Goal: Information Seeking & Learning: Compare options

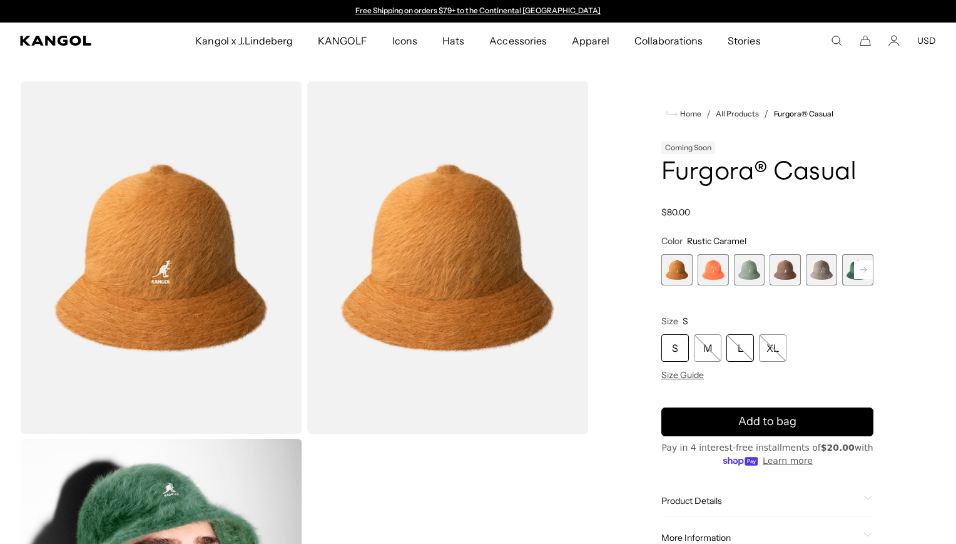
click at [744, 352] on div "L" at bounding box center [740, 348] width 28 height 28
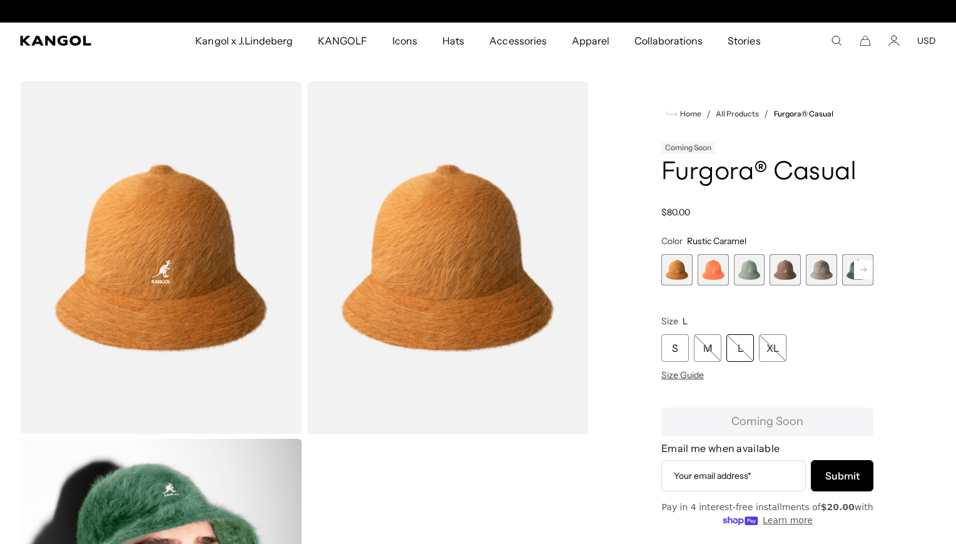
scroll to position [0, 258]
click at [736, 349] on div "L" at bounding box center [740, 348] width 28 height 28
click at [676, 268] on span "1 of 12" at bounding box center [676, 269] width 31 height 31
click at [707, 266] on span "2 of 12" at bounding box center [713, 269] width 31 height 31
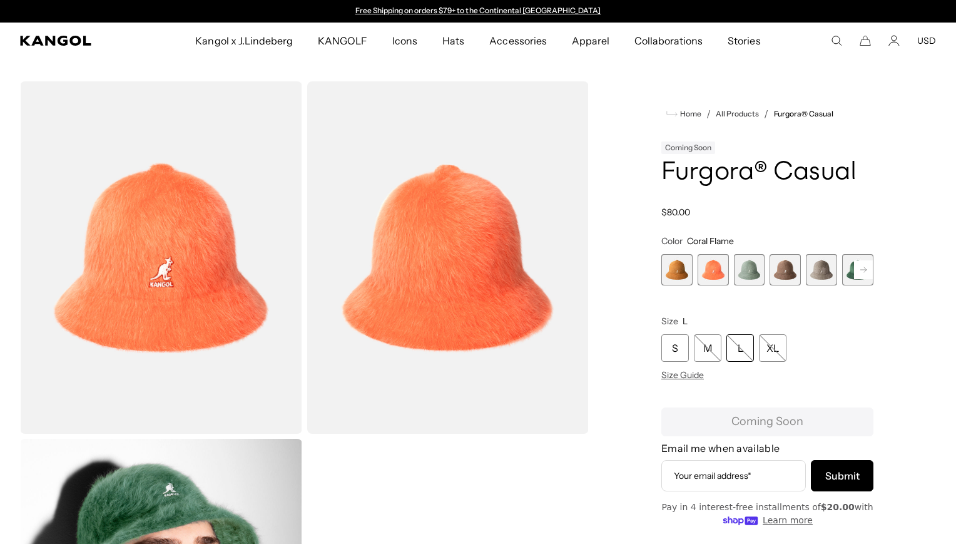
click at [746, 268] on span "3 of 12" at bounding box center [749, 269] width 31 height 31
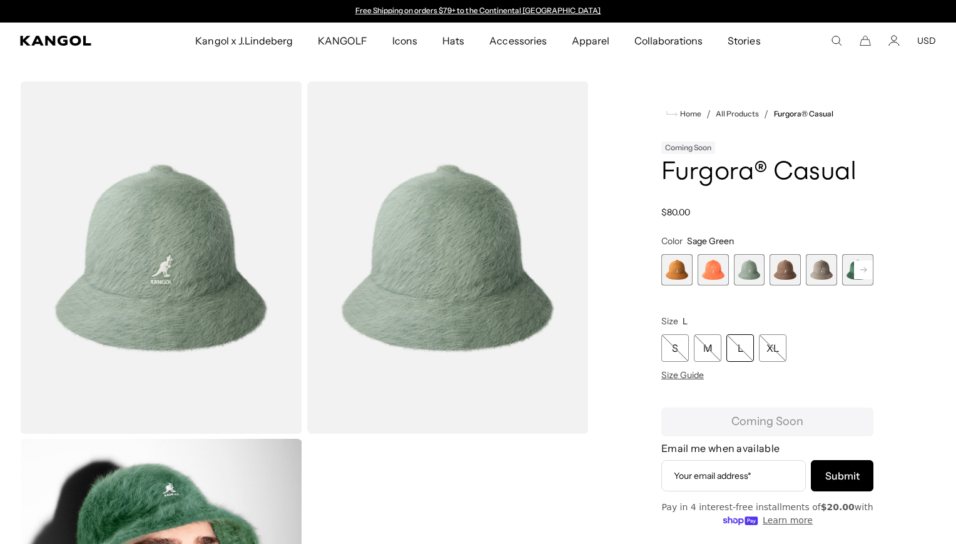
click at [779, 269] on span "4 of 12" at bounding box center [784, 269] width 31 height 31
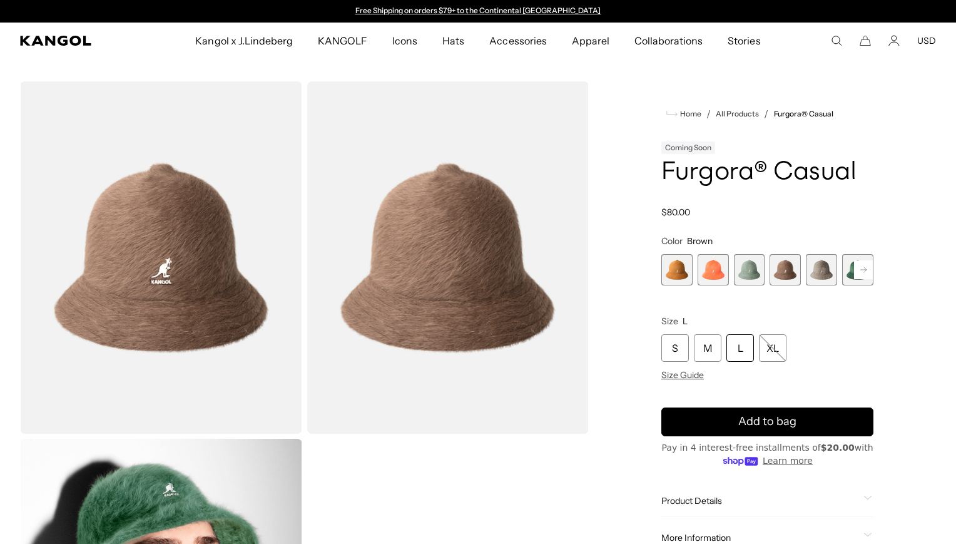
click at [824, 272] on span "5 of 12" at bounding box center [821, 269] width 31 height 31
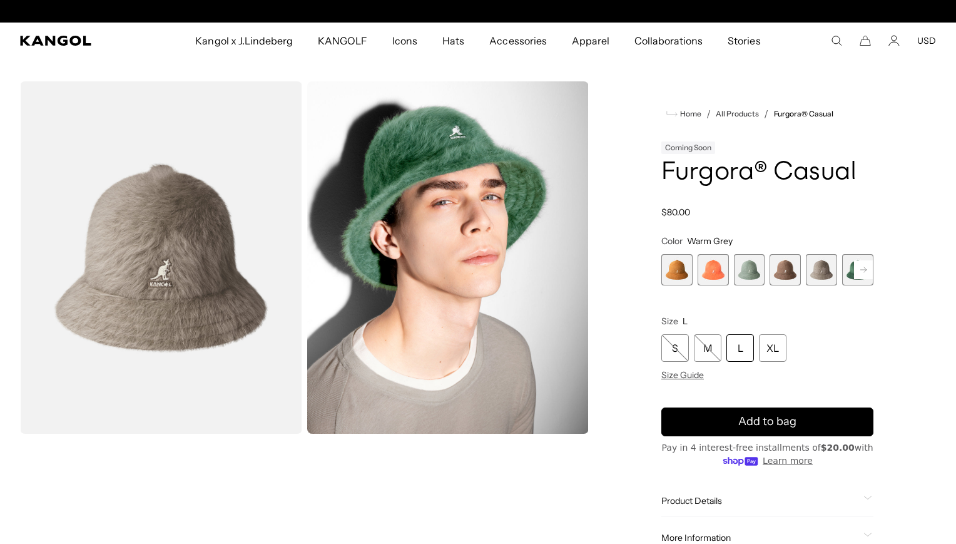
scroll to position [0, 258]
click at [846, 272] on span "6 of 12" at bounding box center [857, 269] width 31 height 31
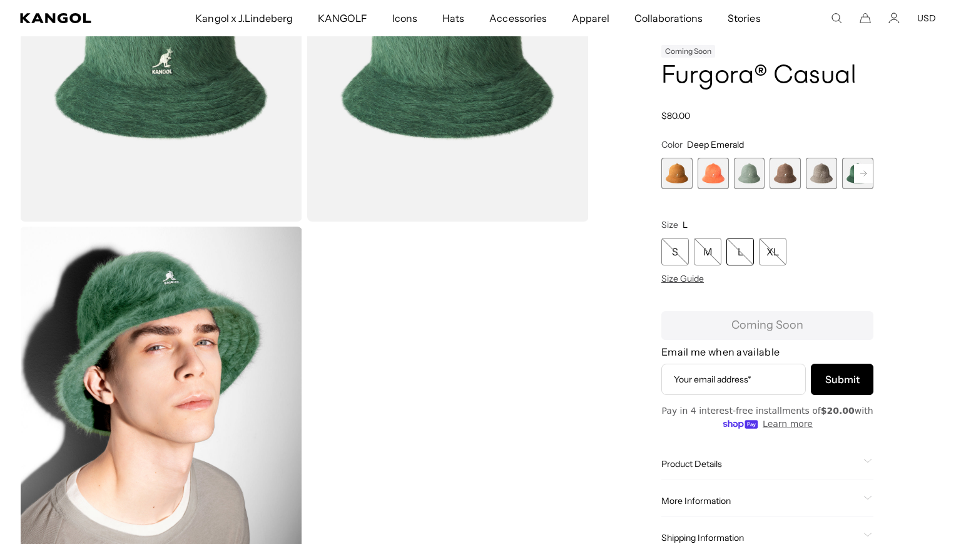
scroll to position [0, 258]
click at [861, 176] on rect at bounding box center [863, 173] width 19 height 19
click at [786, 180] on span "6 of 12" at bounding box center [784, 173] width 31 height 31
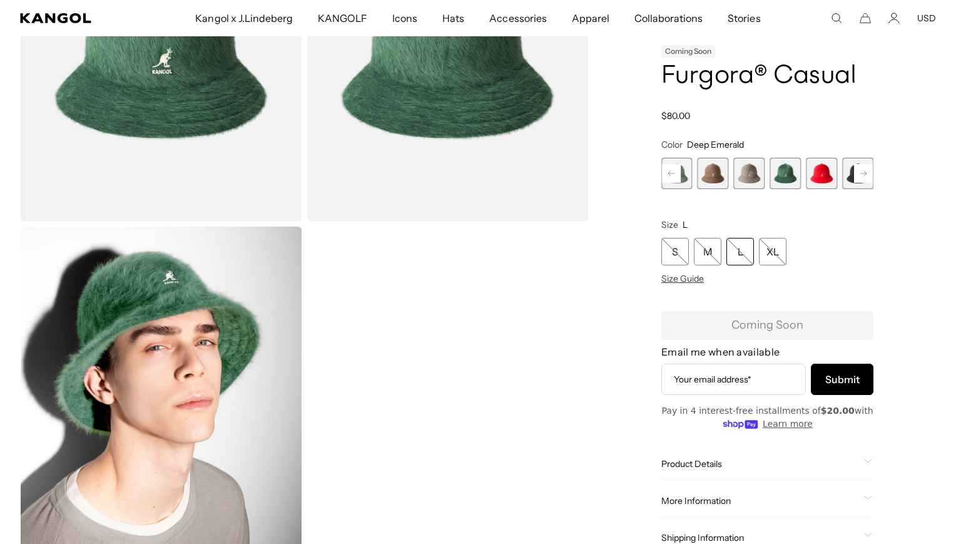
click at [864, 167] on rect at bounding box center [863, 173] width 19 height 19
click at [859, 171] on rect at bounding box center [863, 173] width 19 height 19
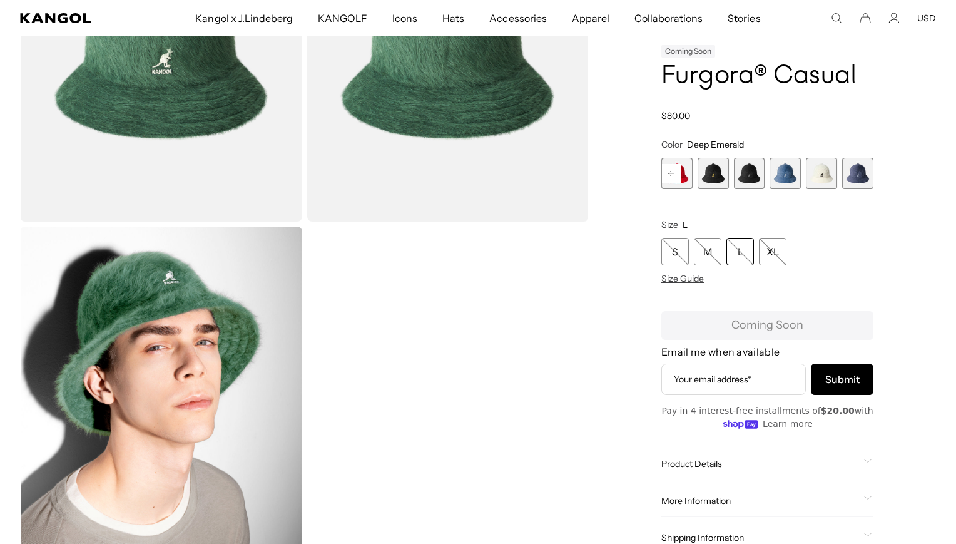
click at [786, 172] on span "10 of 12" at bounding box center [785, 173] width 31 height 31
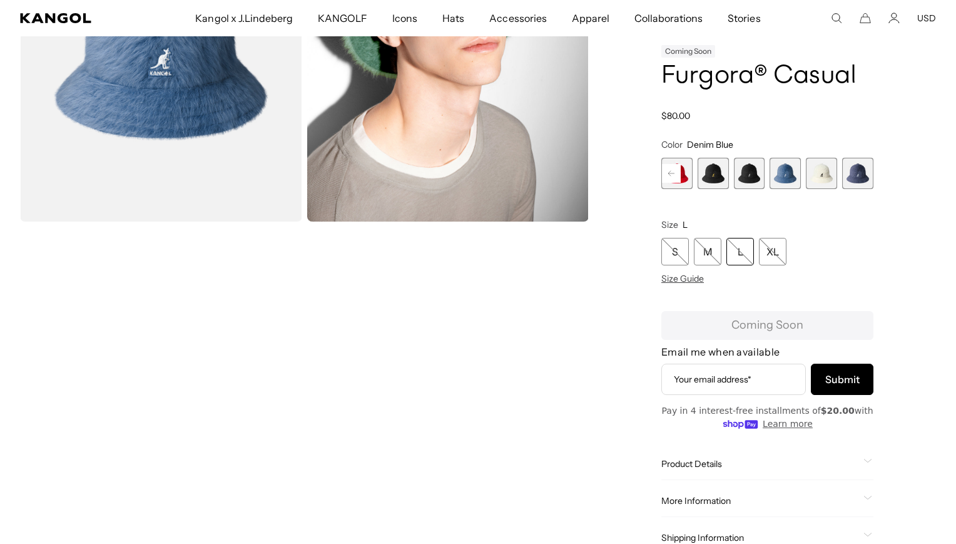
click at [856, 173] on span "12 of 12" at bounding box center [857, 173] width 31 height 31
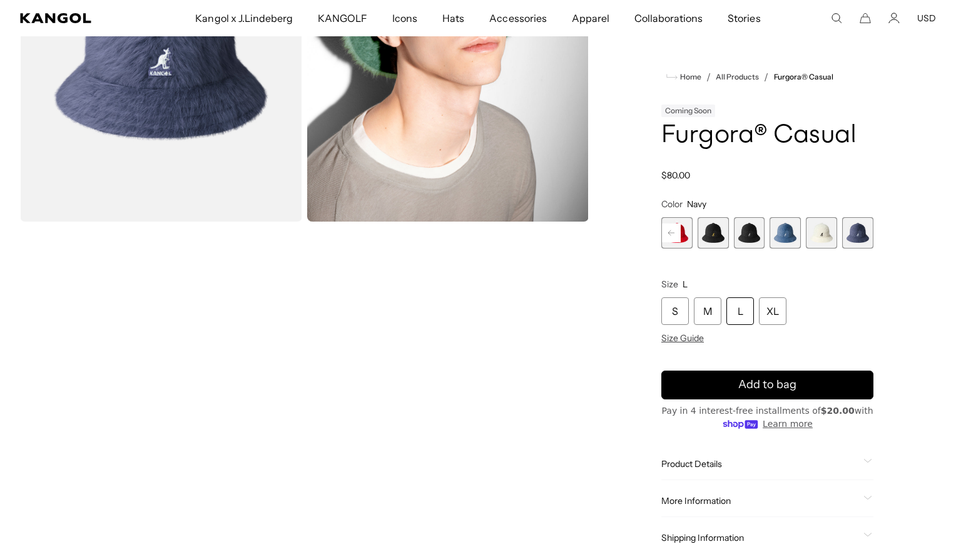
click at [206, 395] on video "Gallery Viewer" at bounding box center [161, 402] width 282 height 352
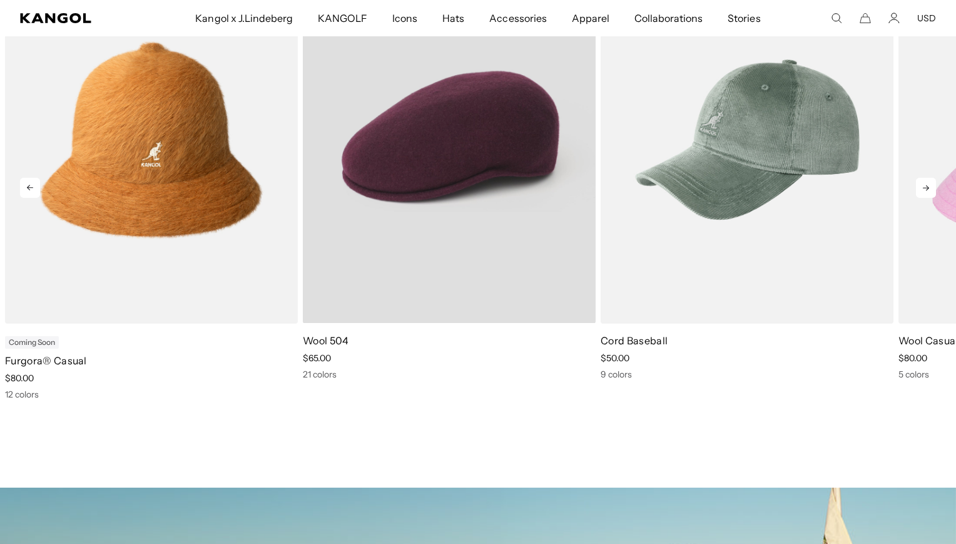
click at [528, 212] on video "Wool 504" at bounding box center [449, 139] width 293 height 367
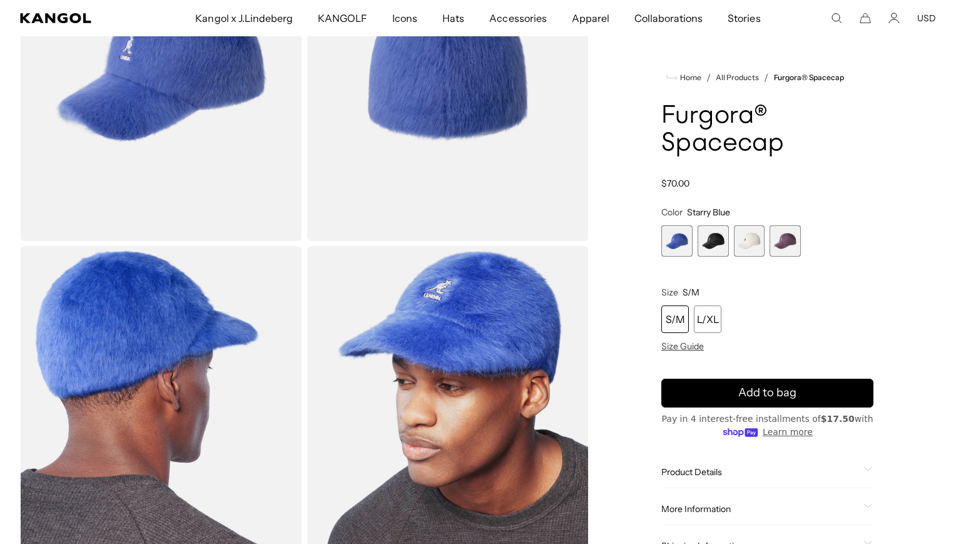
scroll to position [0, 258]
click at [709, 230] on span "2 of 4" at bounding box center [713, 240] width 31 height 31
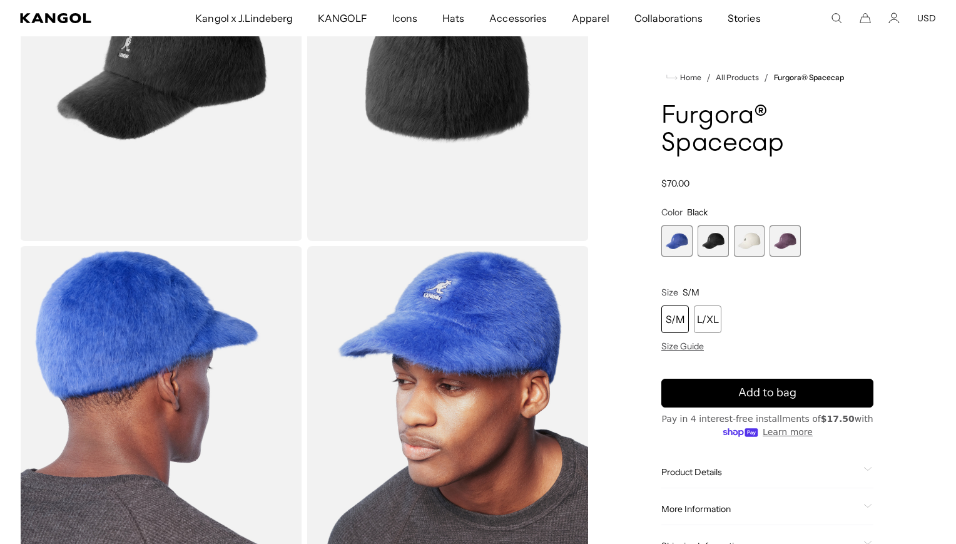
click at [736, 234] on span "3 of 4" at bounding box center [749, 240] width 31 height 31
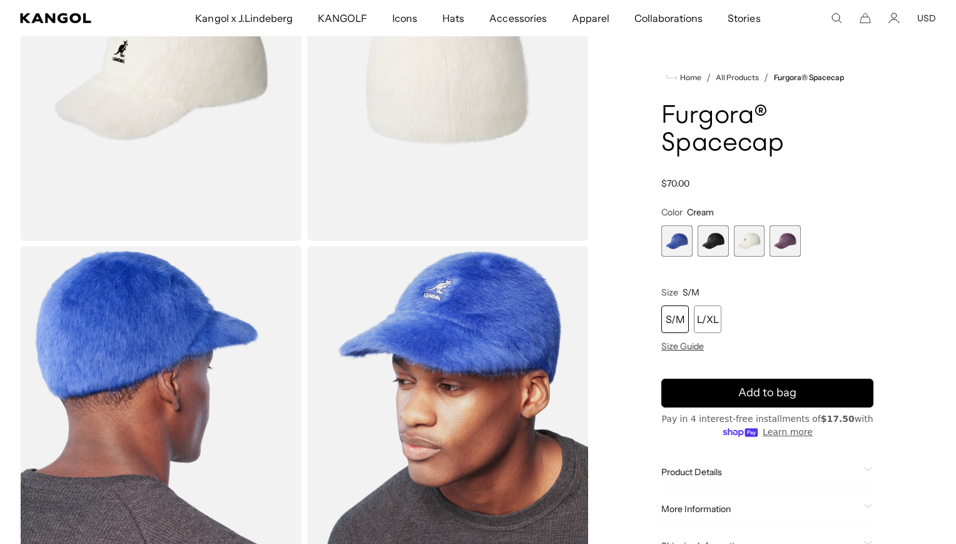
click at [789, 236] on span "4 of 4" at bounding box center [784, 240] width 31 height 31
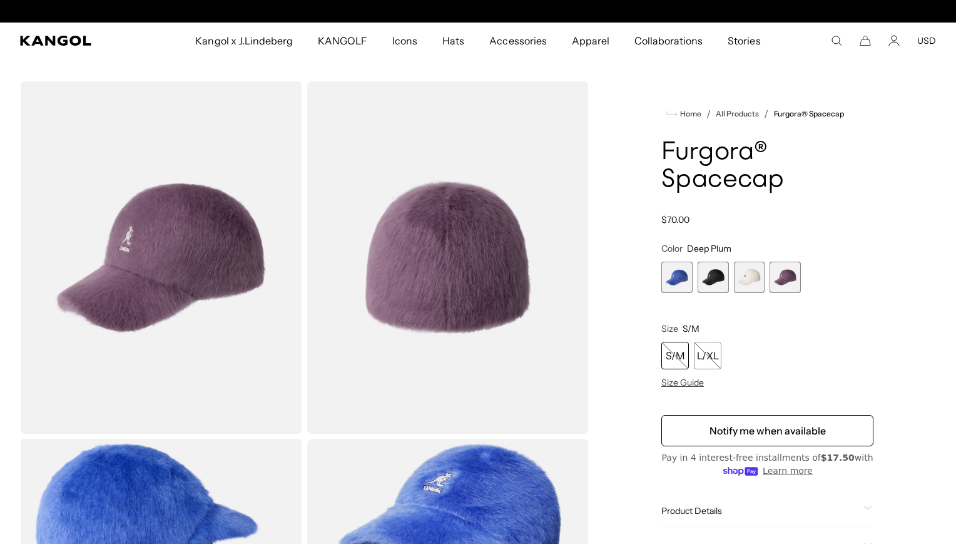
scroll to position [0, 258]
click at [710, 8] on div "Free Shipping on orders $79+ to the Continental US Free Shipping on orders $79+…" at bounding box center [478, 11] width 956 height 23
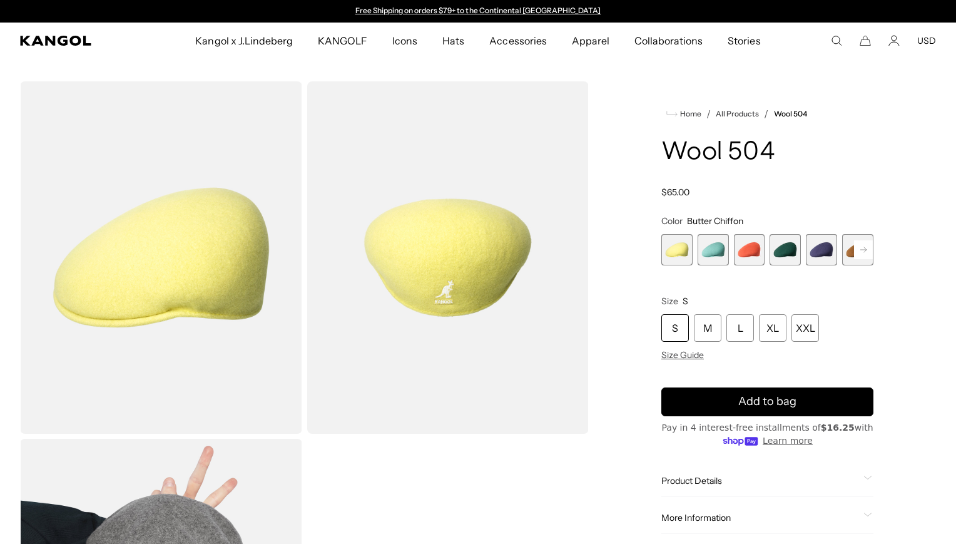
click at [719, 256] on span "2 of 21" at bounding box center [713, 249] width 31 height 31
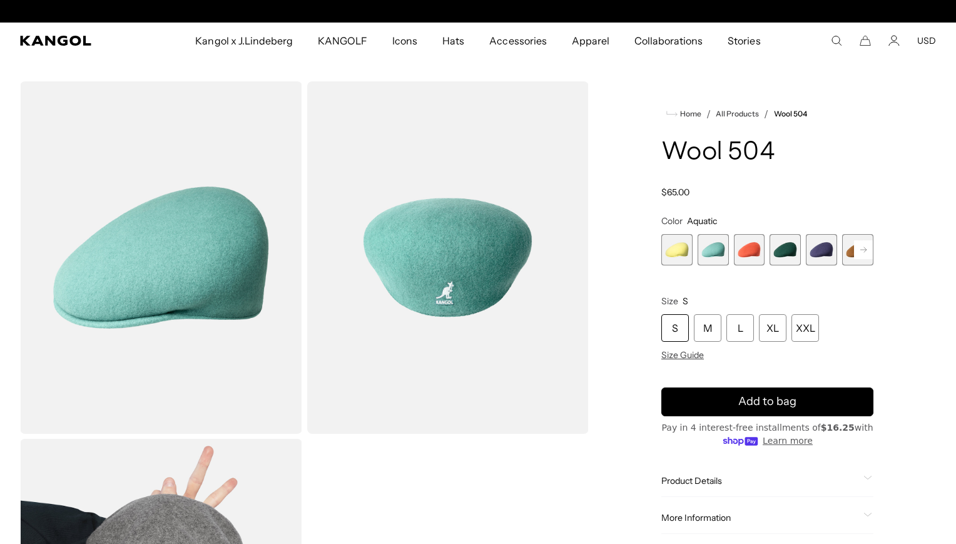
scroll to position [0, 258]
click at [866, 255] on rect at bounding box center [863, 249] width 19 height 19
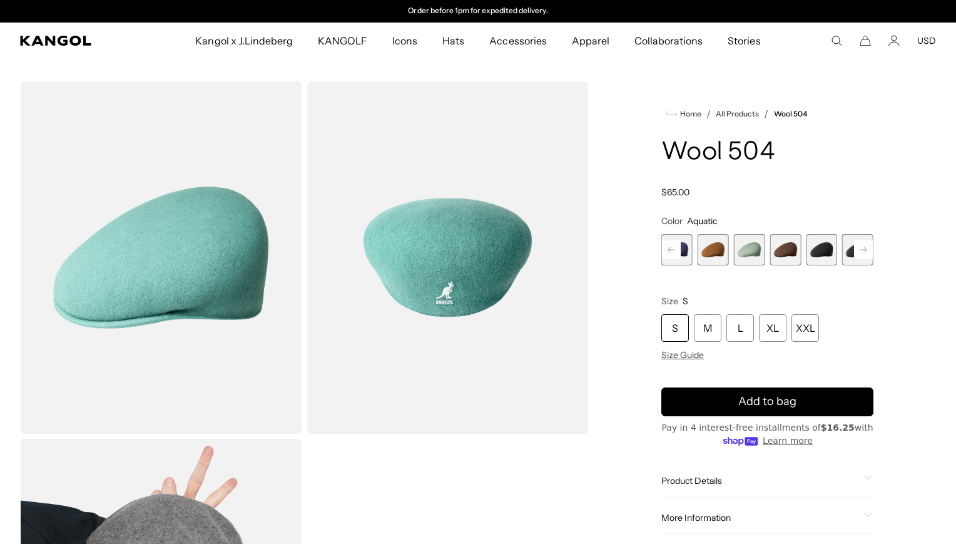
click at [754, 253] on span "7 of 21" at bounding box center [749, 249] width 31 height 31
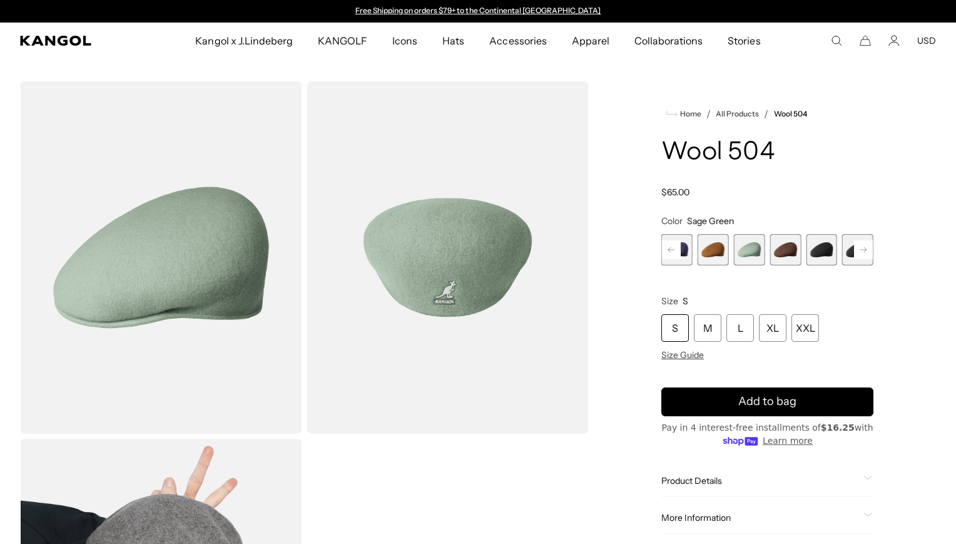
click at [864, 253] on rect at bounding box center [863, 249] width 19 height 19
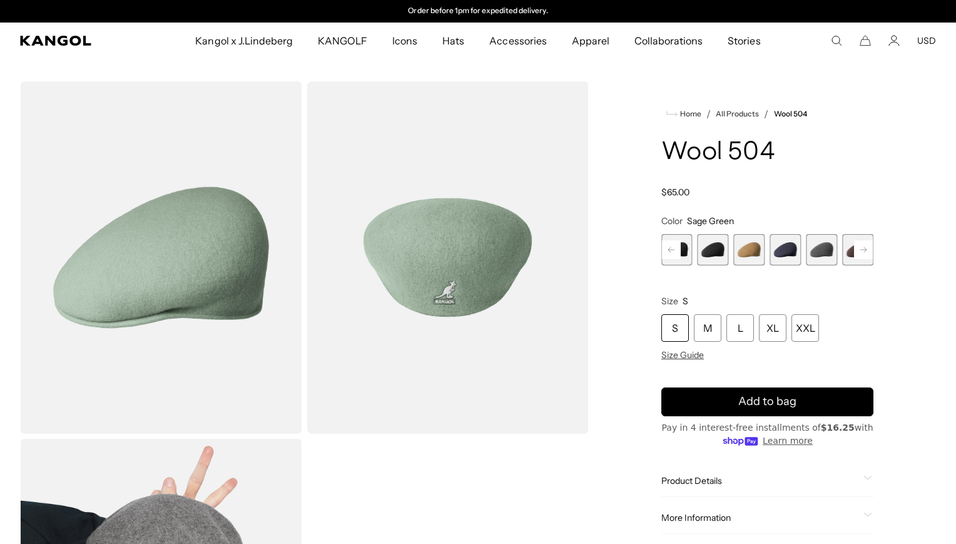
click at [864, 253] on rect at bounding box center [863, 249] width 19 height 19
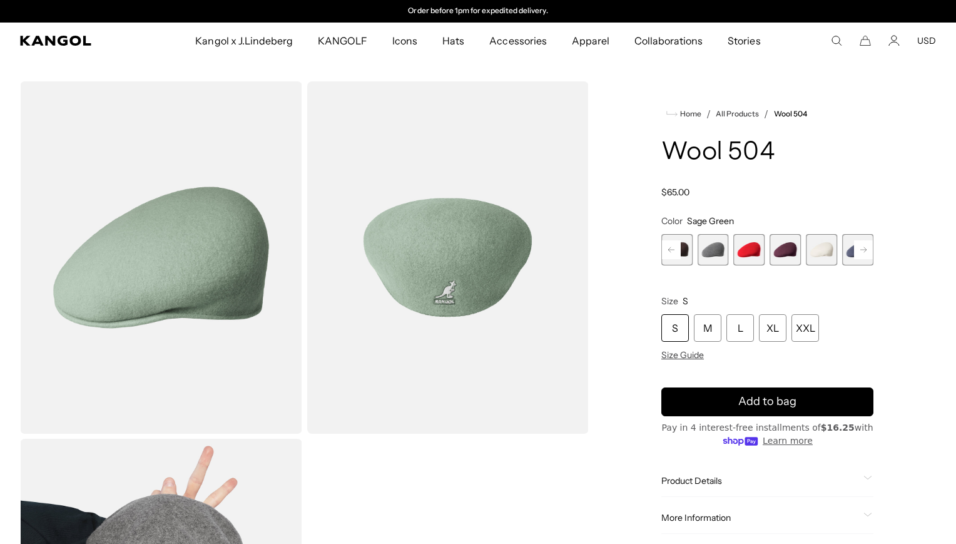
click at [864, 253] on rect at bounding box center [863, 249] width 19 height 19
click at [864, 253] on div "Previous Next Butter Chiffon Variant sold out or unavailable Aquatic Variant so…" at bounding box center [767, 249] width 212 height 31
click at [864, 253] on span "21 of 21" at bounding box center [857, 249] width 31 height 31
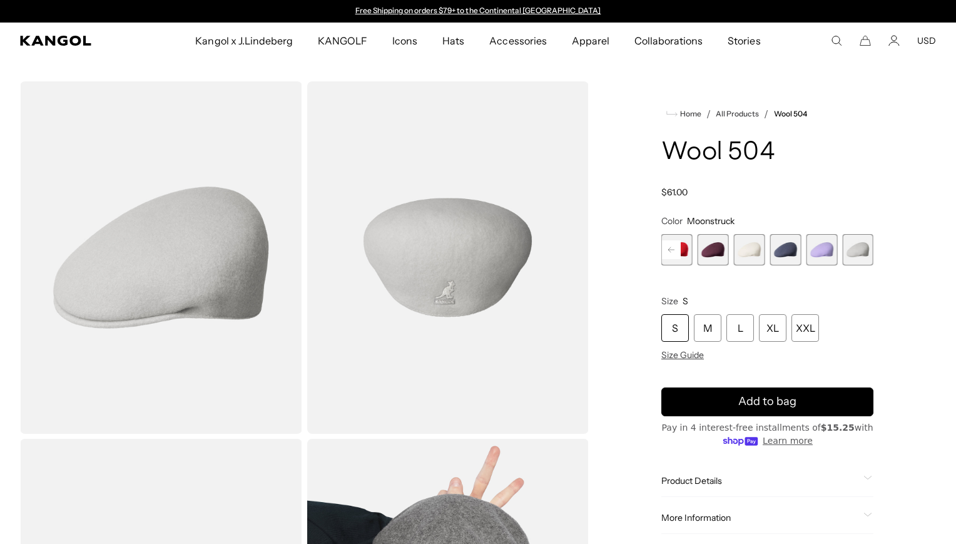
click at [779, 240] on span "19 of 21" at bounding box center [785, 249] width 31 height 31
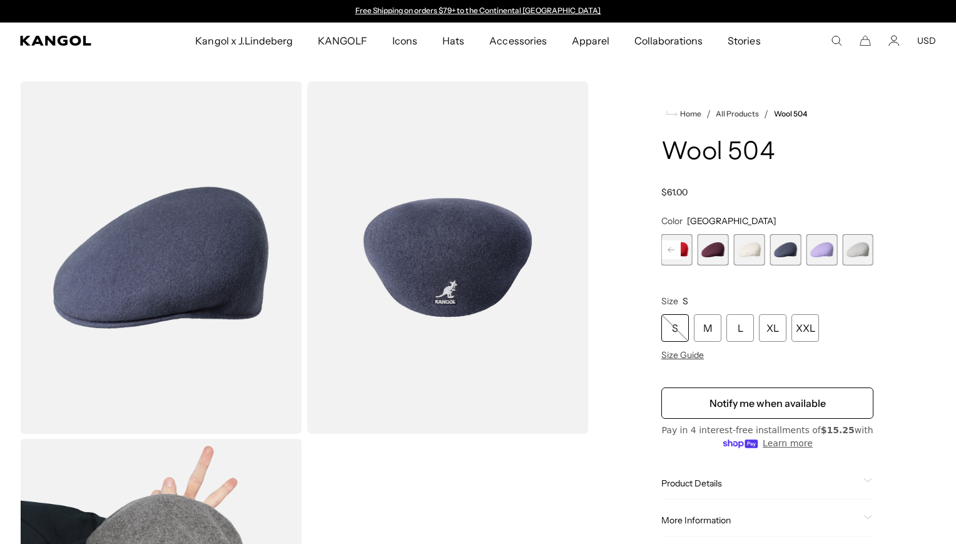
click at [864, 251] on span "21 of 21" at bounding box center [857, 249] width 31 height 31
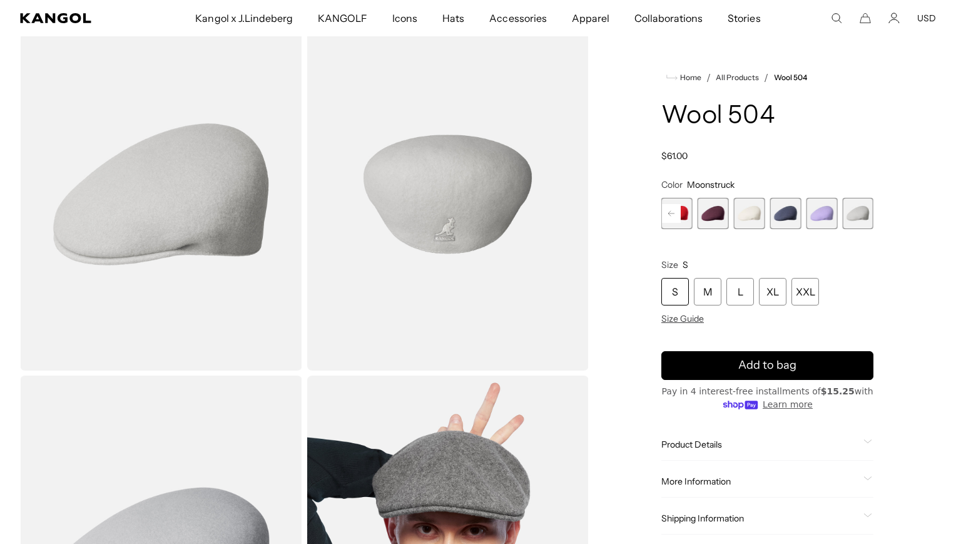
click at [792, 220] on span "19 of 21" at bounding box center [785, 213] width 31 height 31
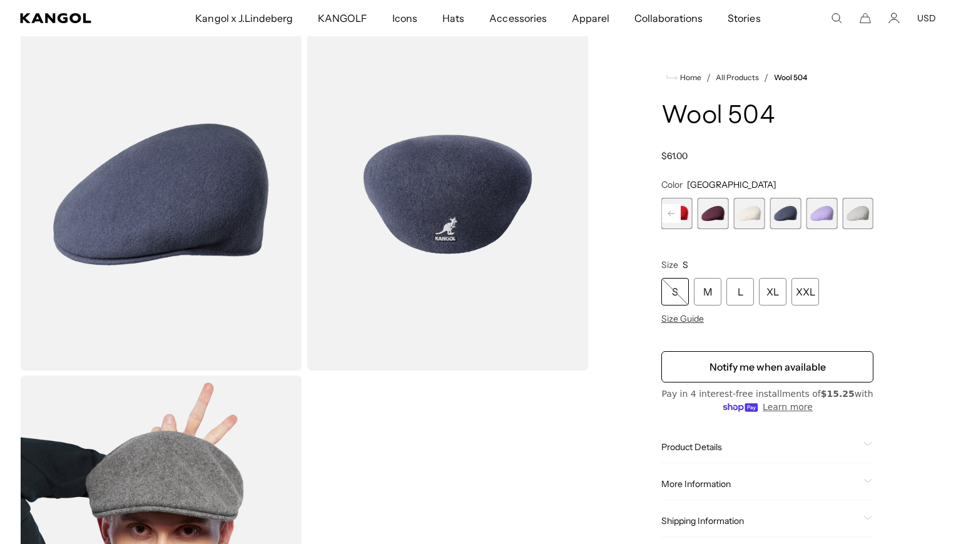
scroll to position [0, 258]
click at [676, 211] on rect at bounding box center [671, 213] width 19 height 19
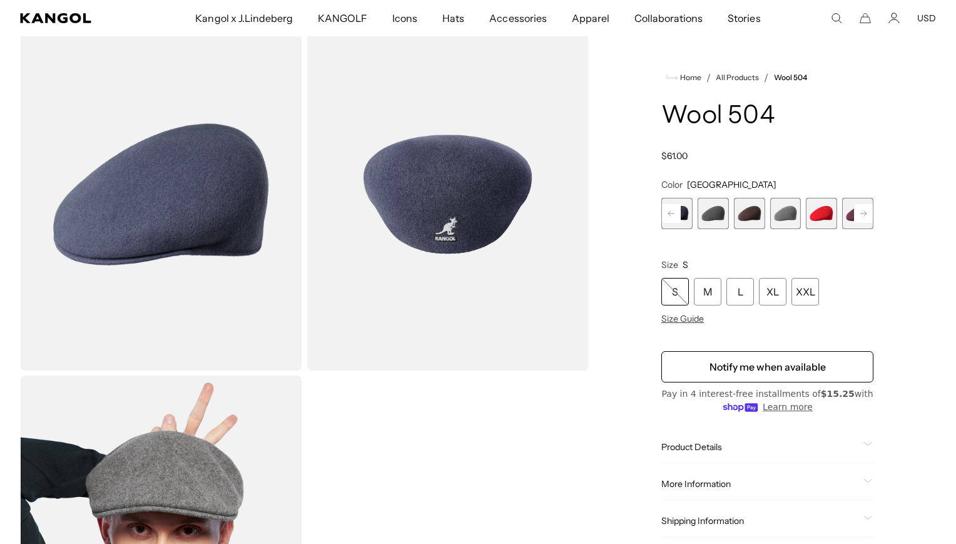
click at [676, 211] on rect at bounding box center [671, 213] width 19 height 19
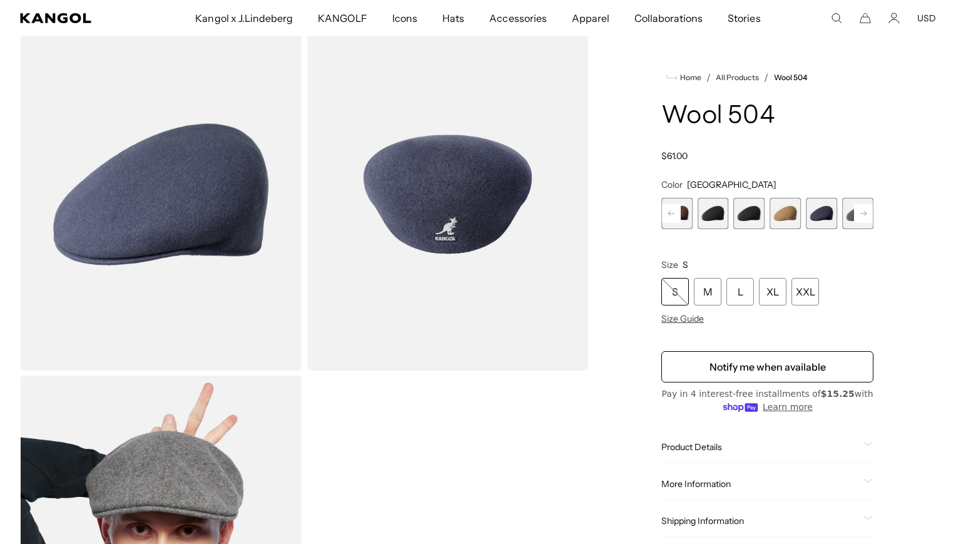
click at [676, 211] on rect at bounding box center [671, 213] width 19 height 19
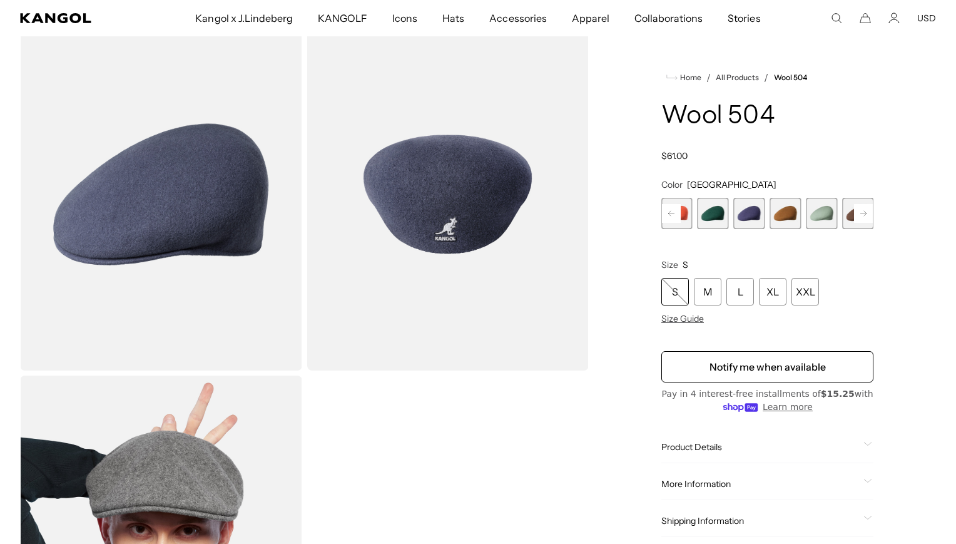
click at [676, 211] on rect at bounding box center [671, 213] width 19 height 19
click at [676, 211] on div "Previous Next Butter Chiffon Variant sold out or unavailable Aquatic Variant so…" at bounding box center [767, 213] width 212 height 31
click at [676, 211] on span "1 of 21" at bounding box center [676, 213] width 31 height 31
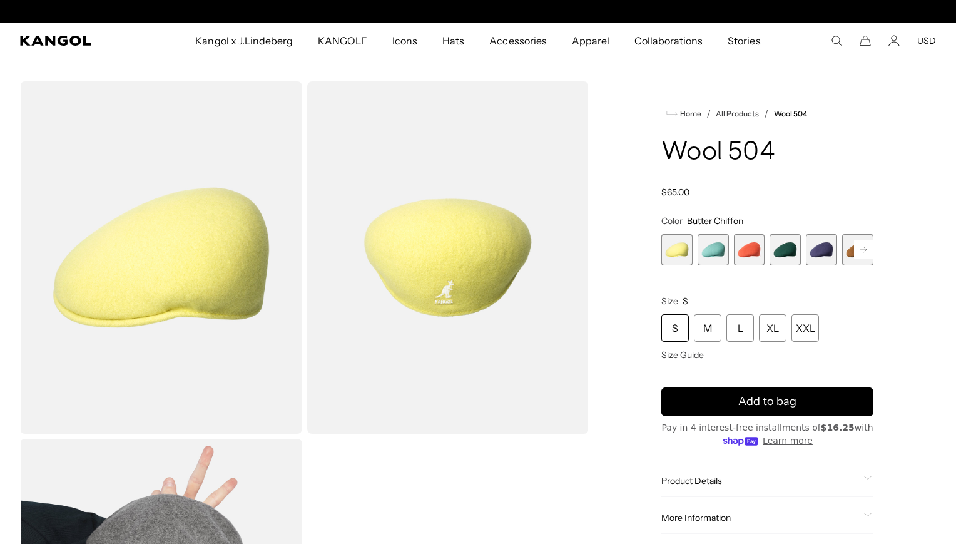
scroll to position [0, 258]
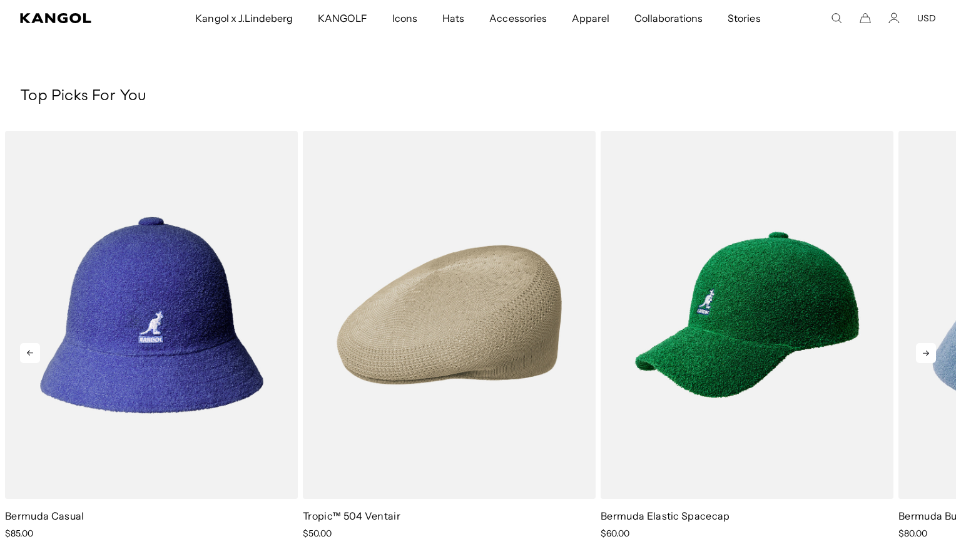
scroll to position [0, 258]
click at [925, 352] on icon at bounding box center [926, 353] width 20 height 20
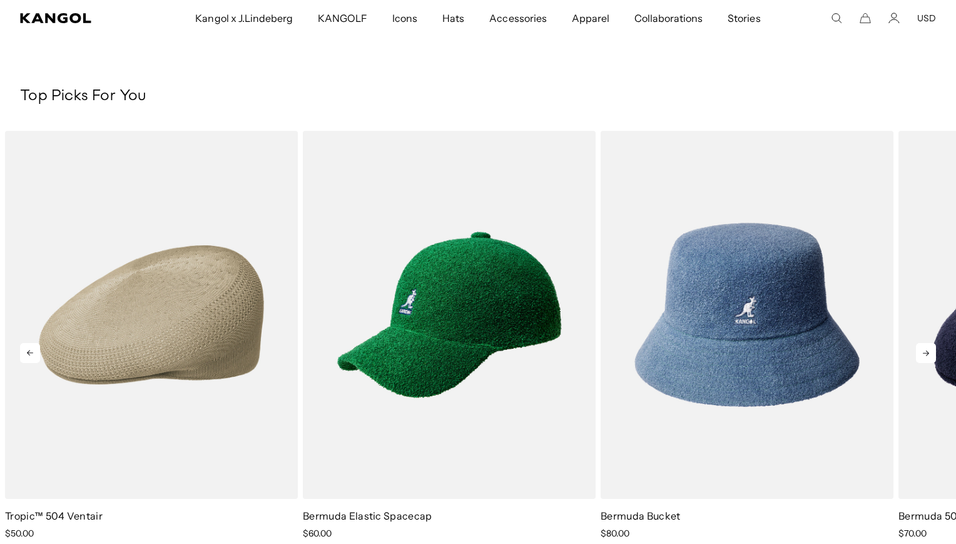
click at [925, 352] on icon at bounding box center [926, 353] width 20 height 20
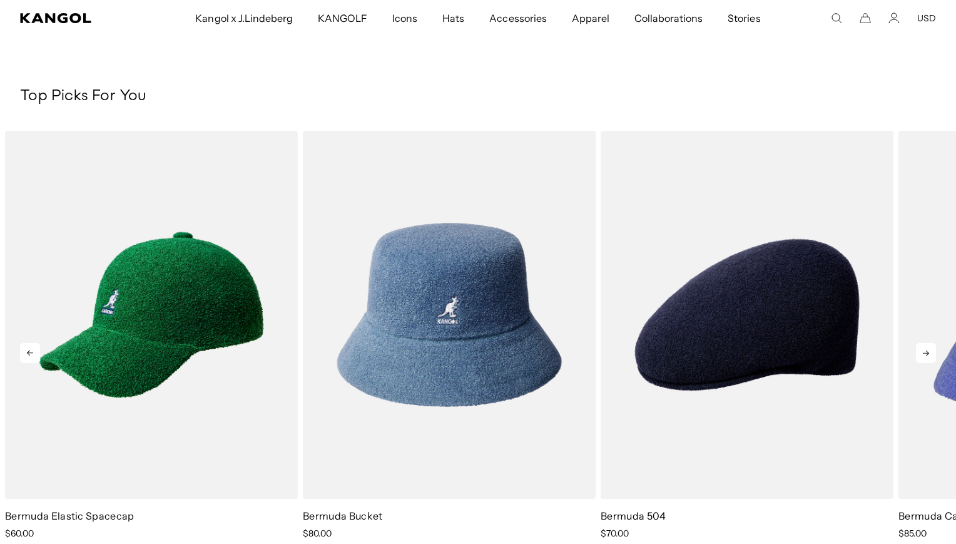
click at [925, 352] on icon at bounding box center [926, 353] width 20 height 20
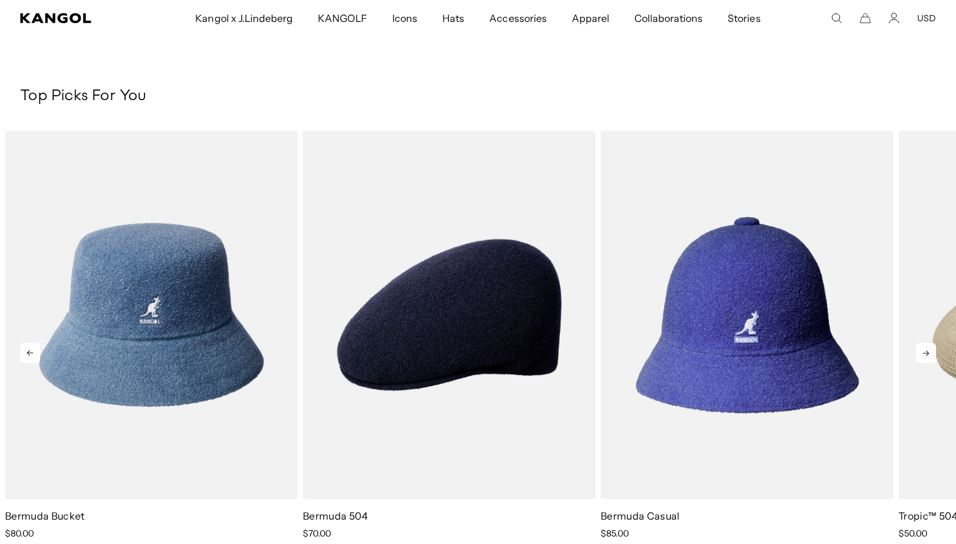
scroll to position [0, 0]
click at [925, 352] on icon at bounding box center [926, 353] width 20 height 20
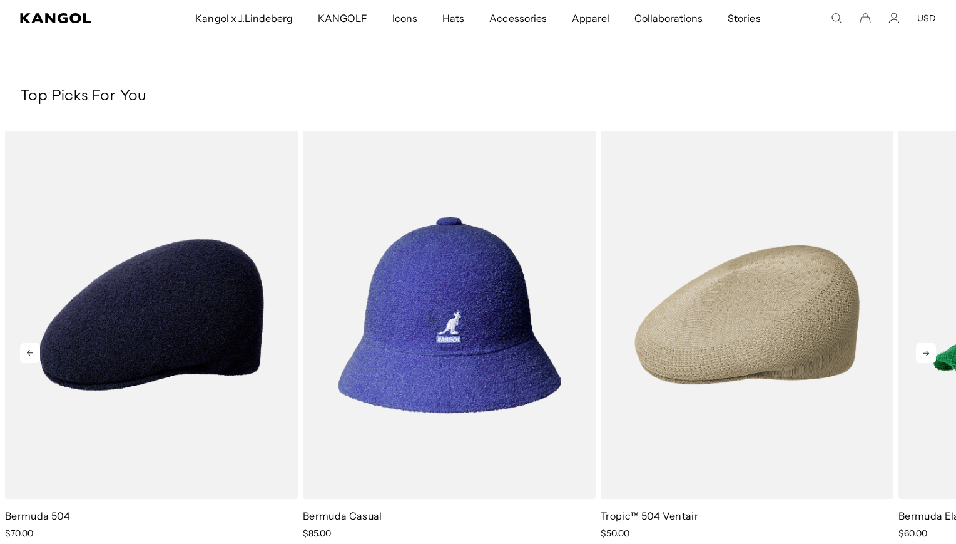
click at [925, 352] on icon at bounding box center [926, 353] width 20 height 20
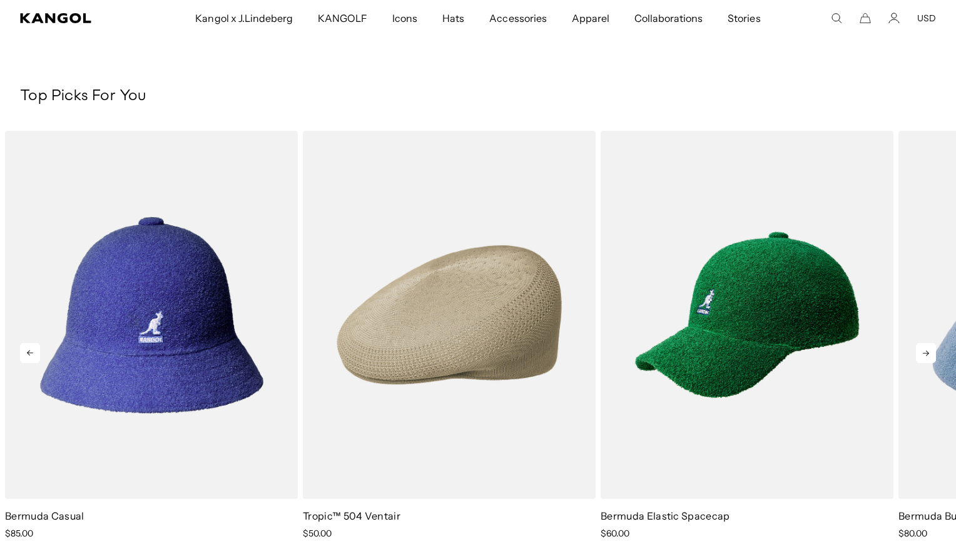
scroll to position [0, 258]
click at [925, 352] on icon at bounding box center [926, 353] width 20 height 20
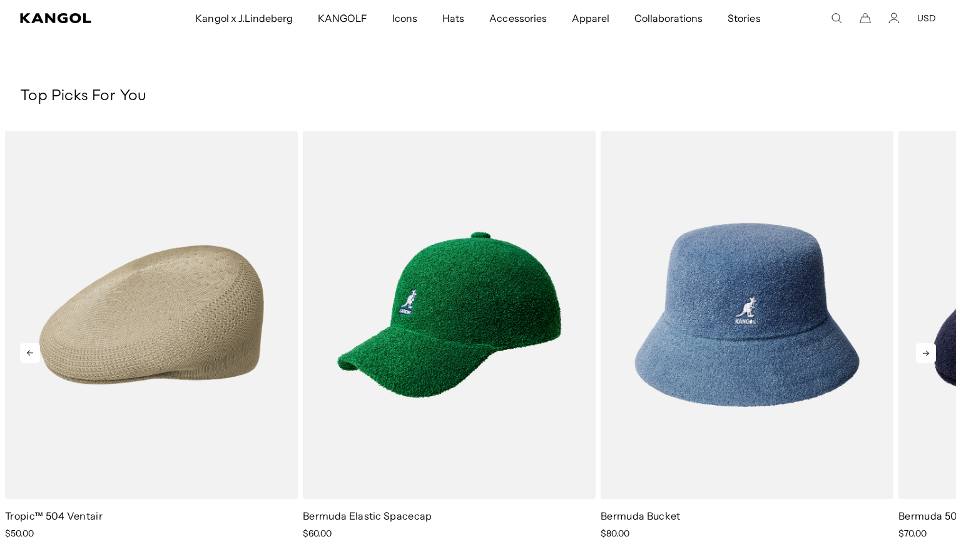
click at [925, 352] on icon at bounding box center [926, 353] width 20 height 20
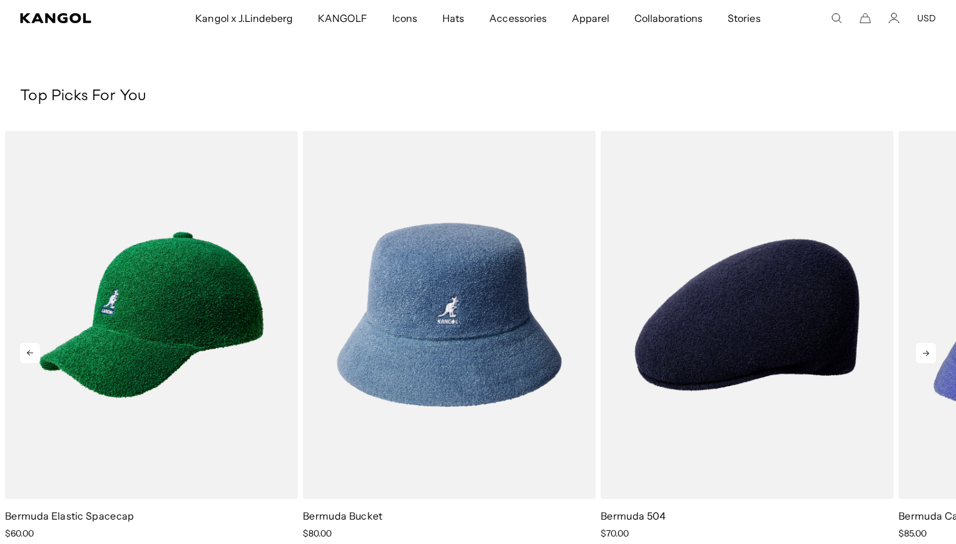
scroll to position [0, 0]
click at [925, 352] on icon at bounding box center [926, 353] width 20 height 20
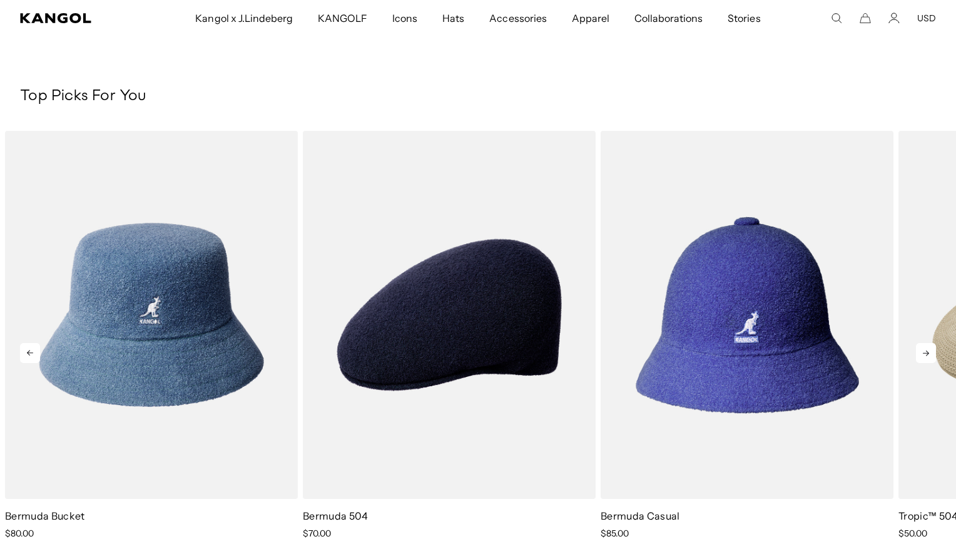
click at [925, 352] on icon at bounding box center [926, 353] width 20 height 20
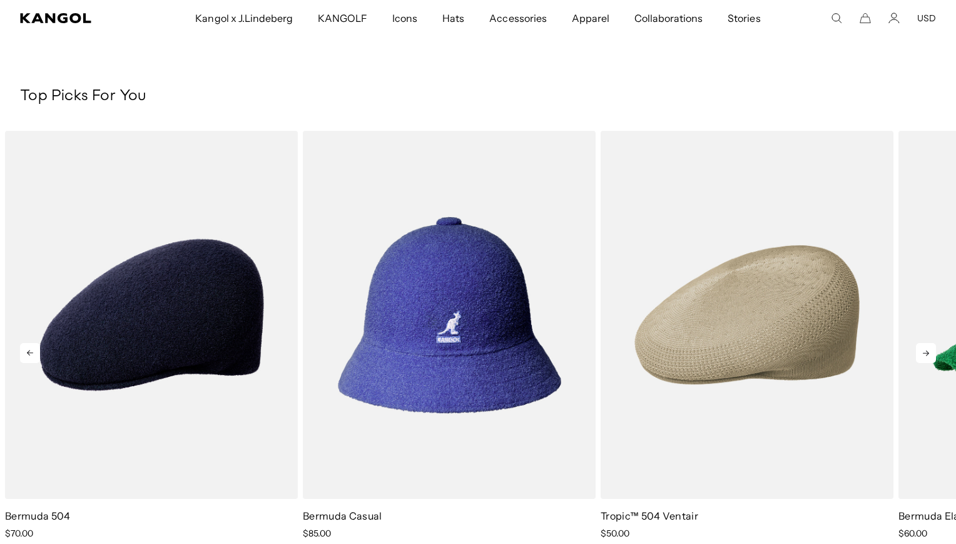
click at [925, 352] on icon at bounding box center [926, 353] width 20 height 20
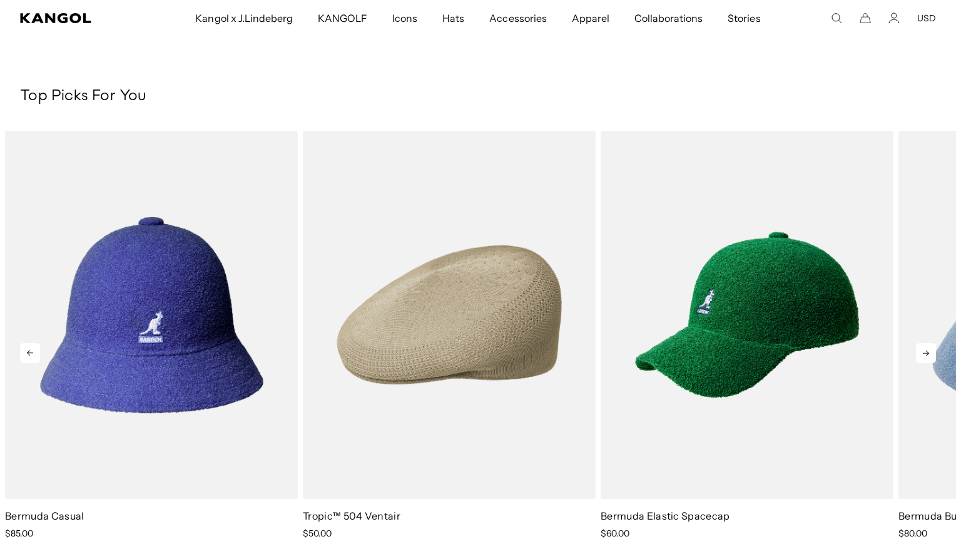
scroll to position [0, 258]
click at [925, 352] on icon at bounding box center [926, 353] width 20 height 20
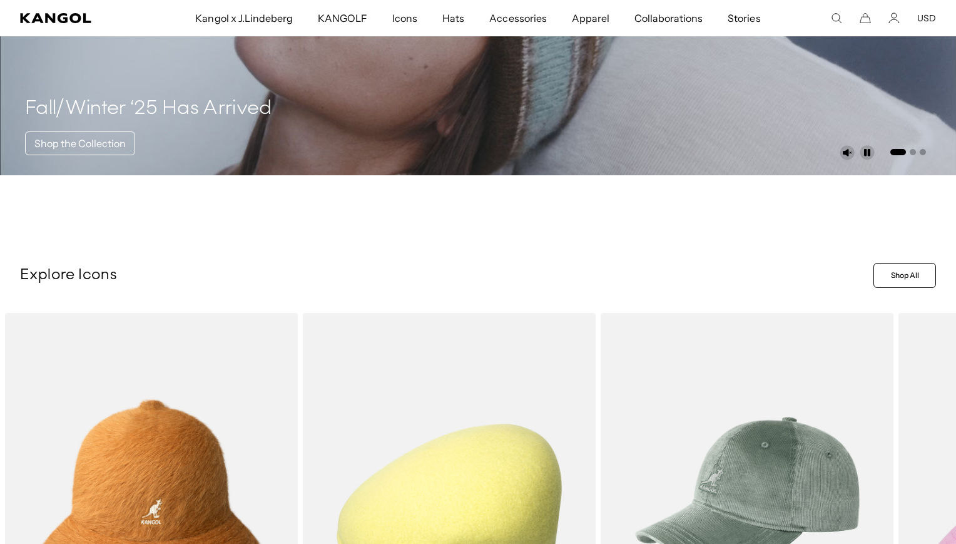
scroll to position [226, 0]
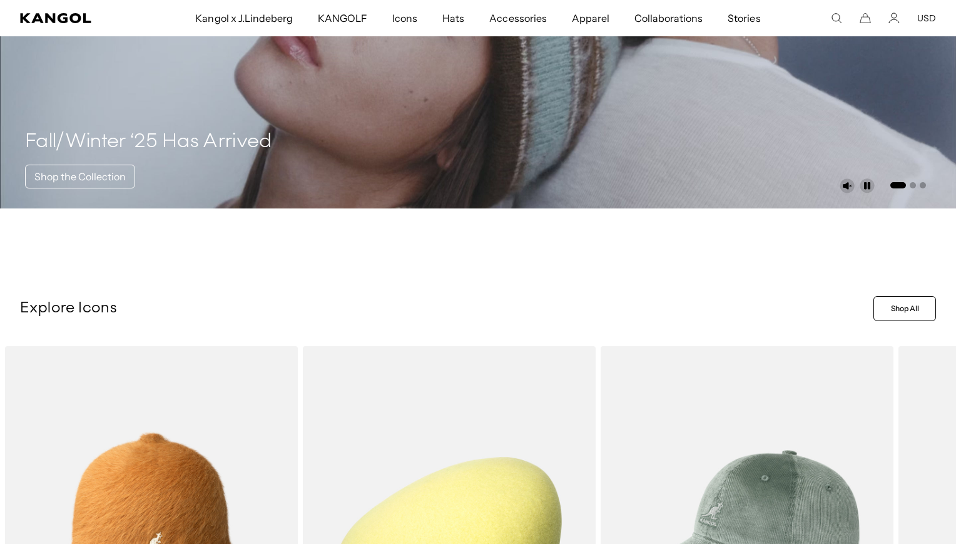
click at [835, 19] on icon "Search here" at bounding box center [836, 18] width 11 height 11
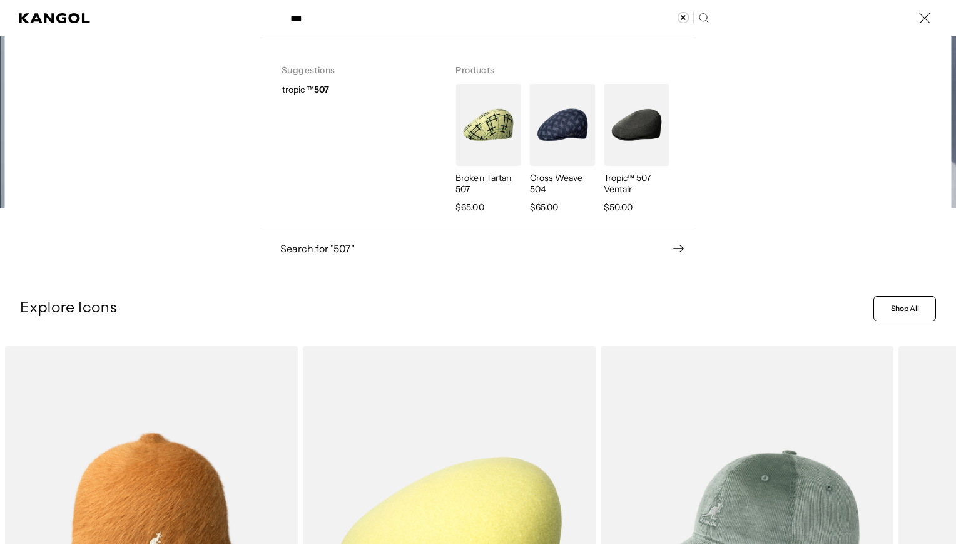
scroll to position [0, 258]
type input "***"
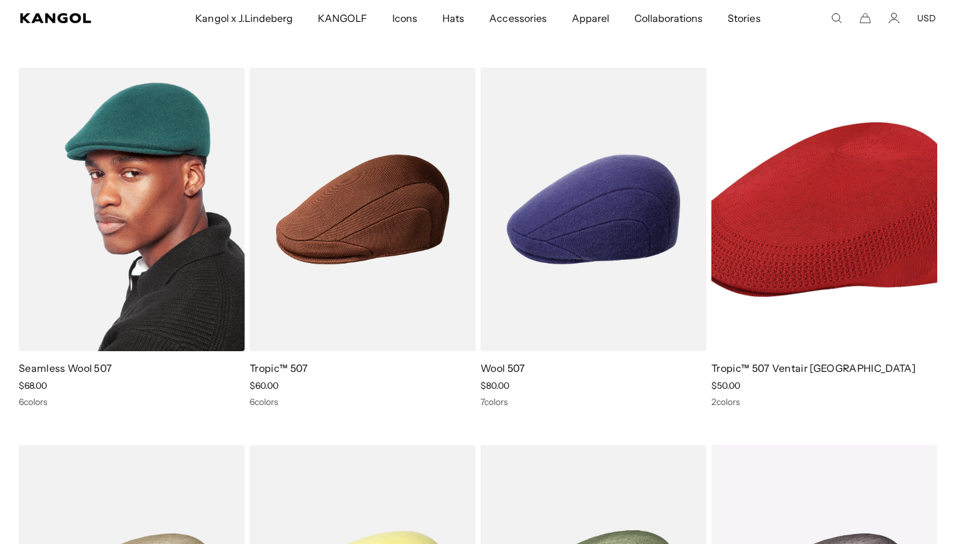
click at [168, 285] on img at bounding box center [132, 209] width 226 height 283
